Goal: Task Accomplishment & Management: Complete application form

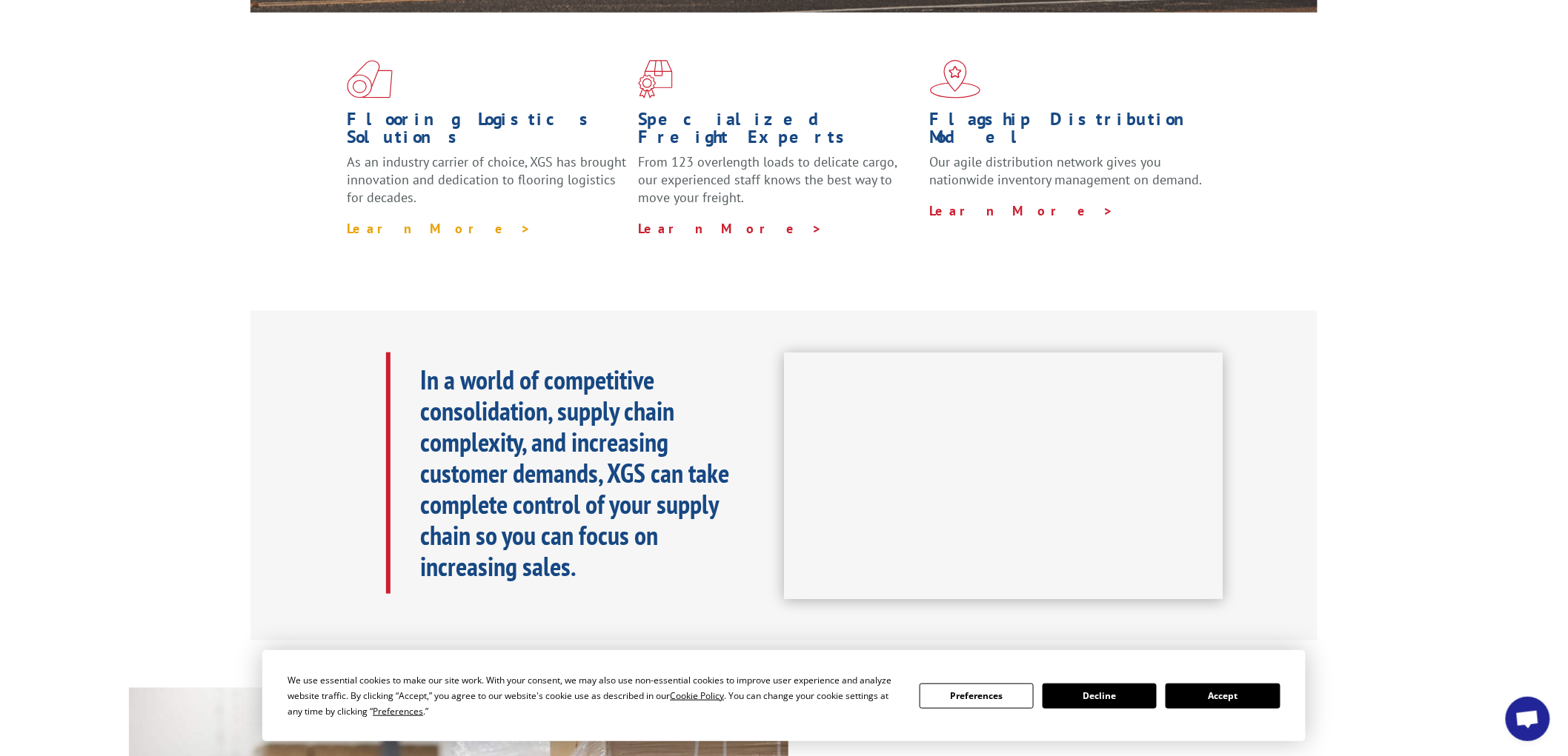
scroll to position [576, 0]
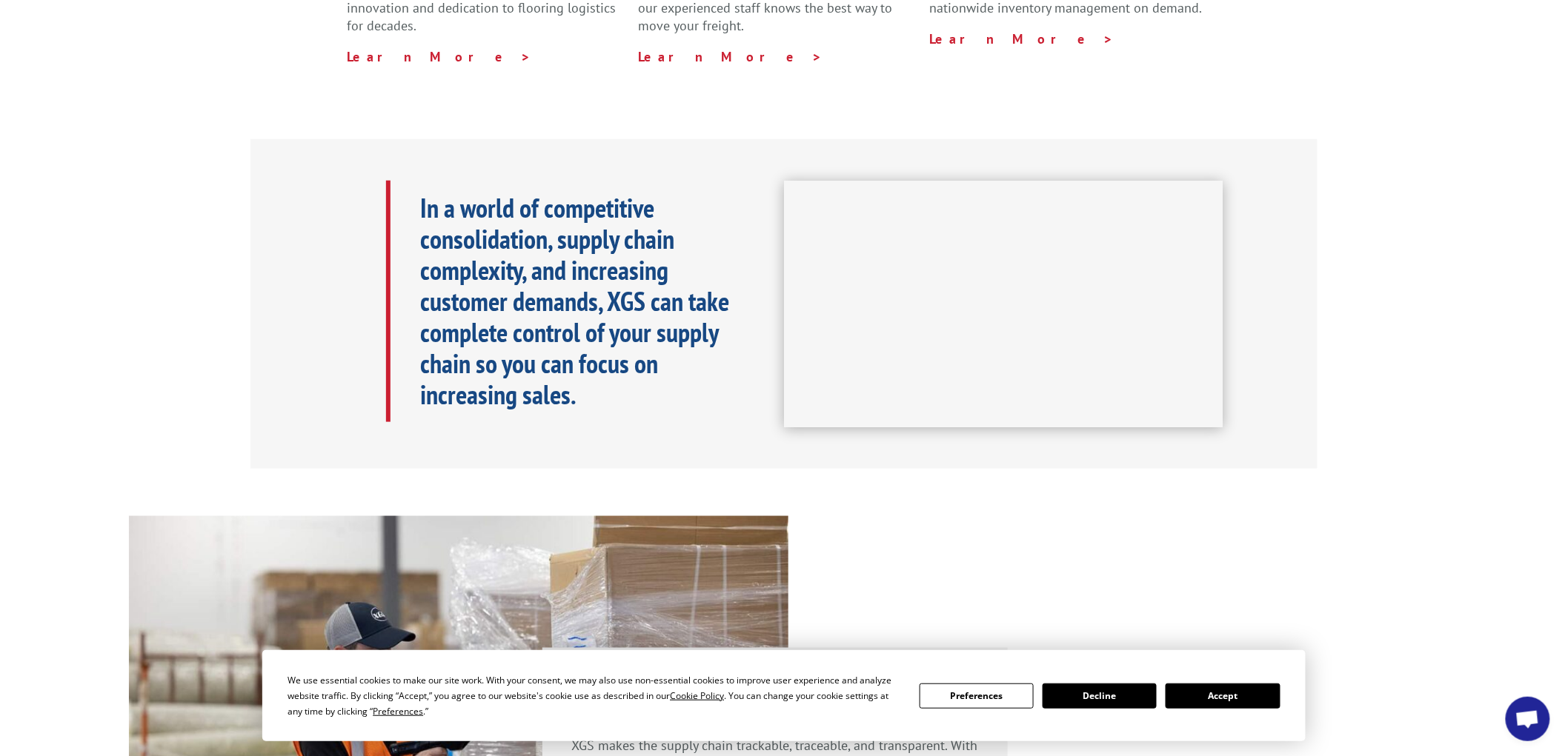
click at [1211, 690] on button "Accept" at bounding box center [1222, 696] width 114 height 25
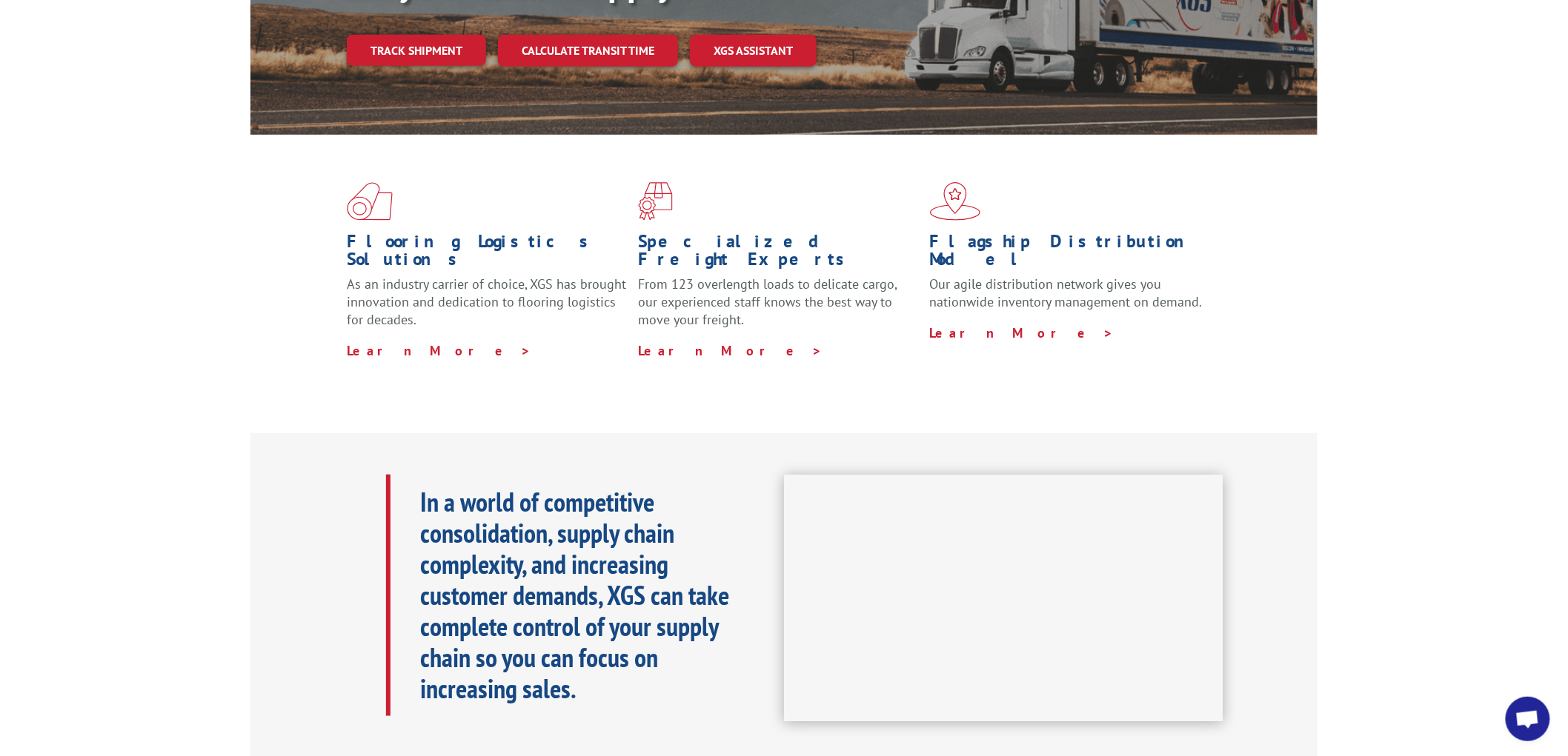
scroll to position [0, 0]
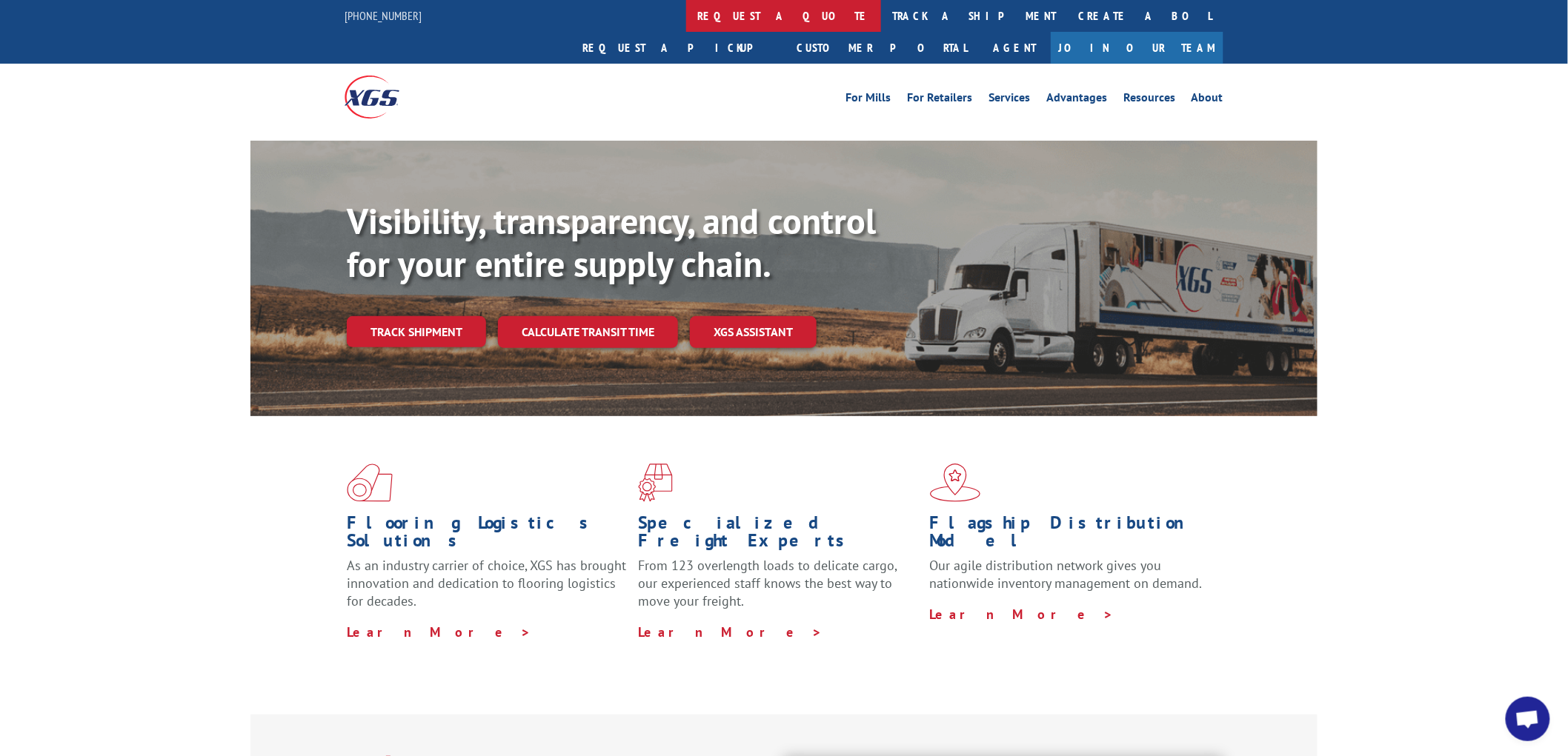
click at [686, 20] on link "request a quote" at bounding box center [784, 16] width 195 height 32
